Goal: Entertainment & Leisure: Consume media (video, audio)

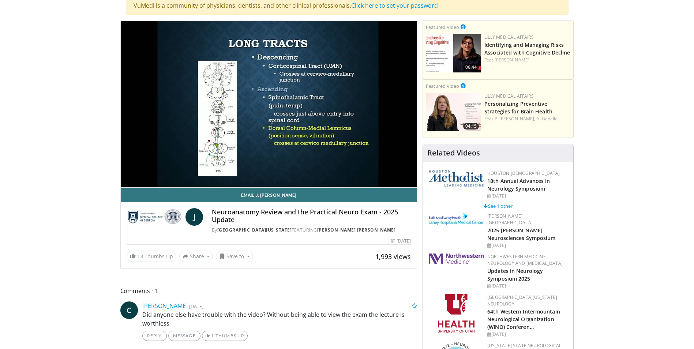
scroll to position [73, 0]
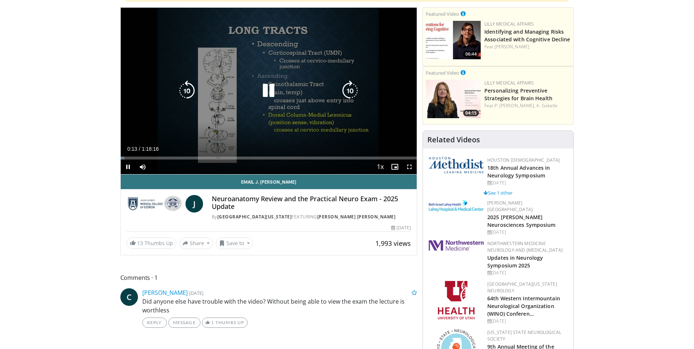
click at [266, 93] on icon "Video Player" at bounding box center [268, 90] width 20 height 20
click at [265, 89] on icon "Video Player" at bounding box center [268, 90] width 20 height 20
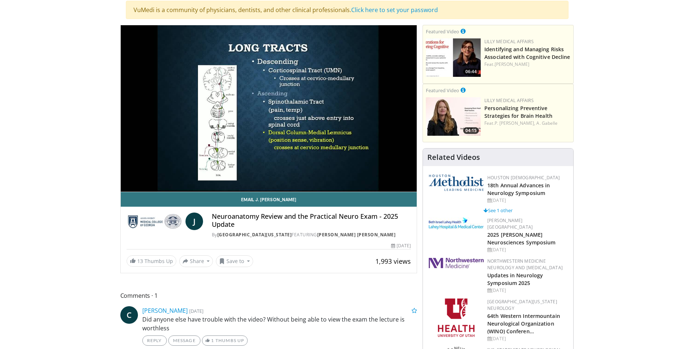
scroll to position [0, 0]
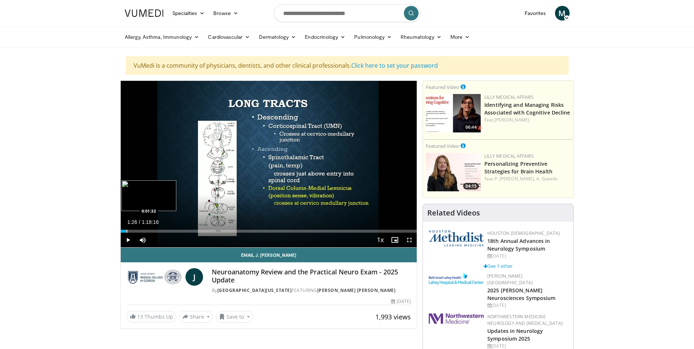
click at [127, 232] on div "Progress Bar" at bounding box center [127, 231] width 1 height 3
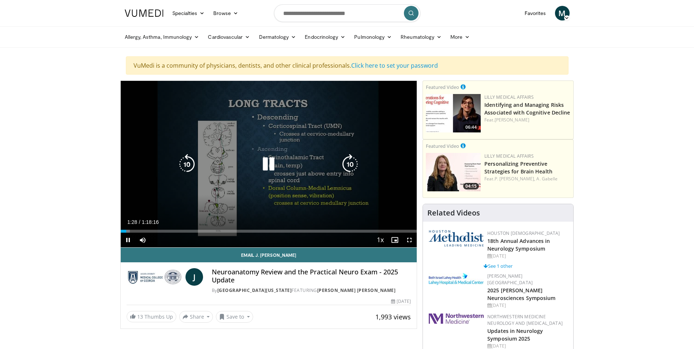
click at [268, 164] on icon "Video Player" at bounding box center [268, 164] width 20 height 20
